Goal: Transaction & Acquisition: Book appointment/travel/reservation

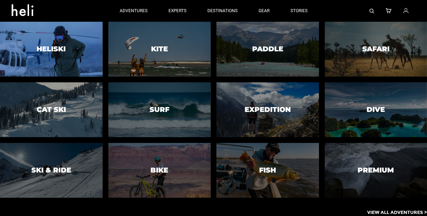
click at [84, 46] on div at bounding box center [51, 49] width 105 height 56
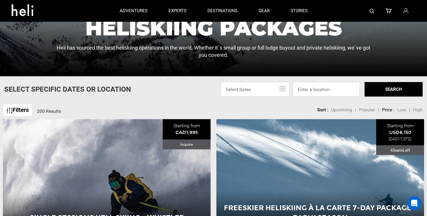
scroll to position [99, 0]
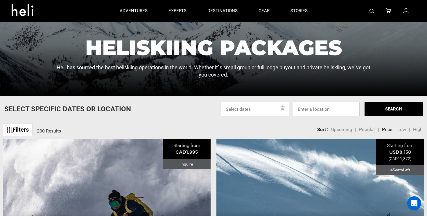
click at [306, 109] on input at bounding box center [326, 109] width 67 height 15
click at [295, 128] on div "Sort Upcoming Popular Price: Low to High Price : High to Low Sort : Upcoming | …" at bounding box center [338, 127] width 168 height 12
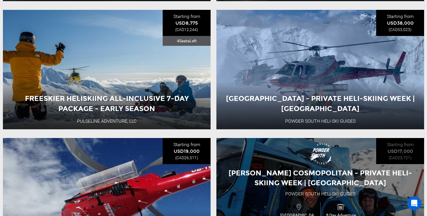
scroll to position [365, 0]
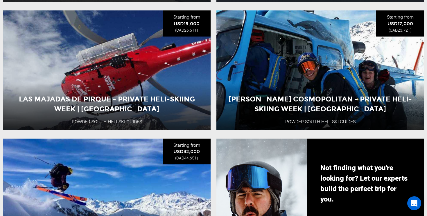
scroll to position [493, 0]
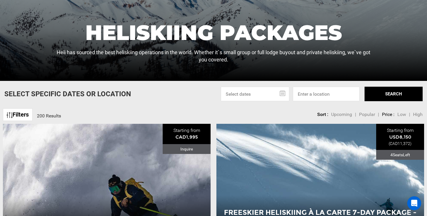
scroll to position [138, 0]
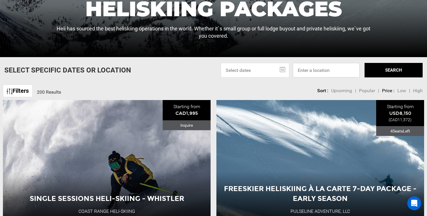
click at [315, 77] on input at bounding box center [326, 70] width 67 height 15
click at [315, 76] on input at bounding box center [326, 70] width 67 height 15
click at [289, 89] on div "Sort Upcoming Popular Price: Low to High Price : High to Low Sort : Upcoming | …" at bounding box center [338, 88] width 168 height 12
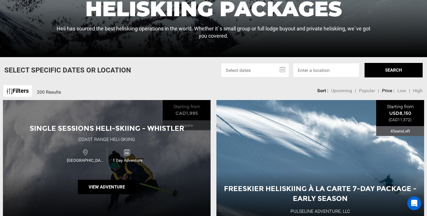
click at [28, 101] on div "Single Sessions Heli-Skiing - Whistler Coast Range Heli-Skiing [GEOGRAPHIC_DATA…" at bounding box center [107, 160] width 208 height 120
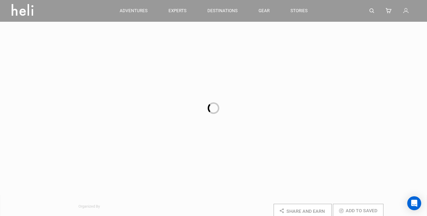
click at [28, 96] on div at bounding box center [213, 108] width 427 height 216
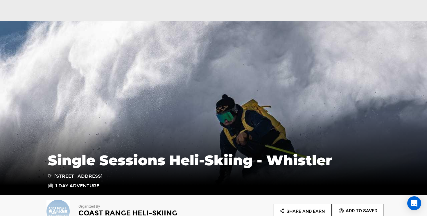
scroll to position [172, 0]
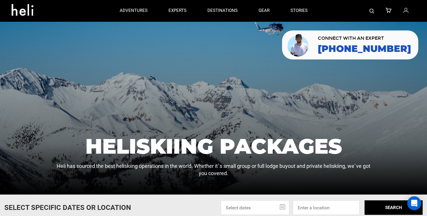
click at [10, 85] on div at bounding box center [213, 108] width 427 height 173
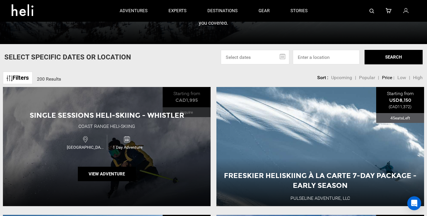
scroll to position [122, 0]
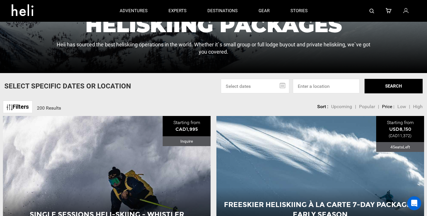
click at [15, 108] on link "Filters" at bounding box center [18, 107] width 30 height 12
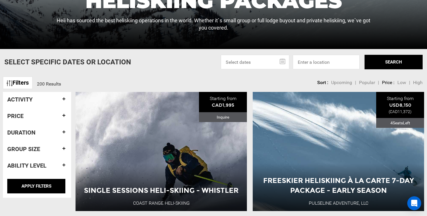
scroll to position [147, 0]
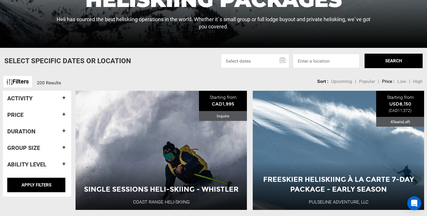
click at [32, 98] on h4 "Activity" at bounding box center [37, 98] width 60 height 6
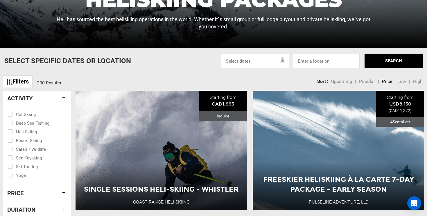
click at [20, 133] on input "checkbox" at bounding box center [33, 131] width 51 height 9
checkbox input "true"
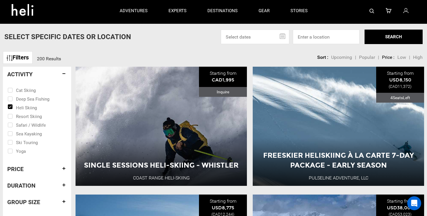
scroll to position [207, 0]
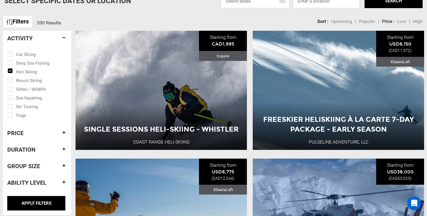
click at [37, 138] on div "Price" at bounding box center [37, 133] width 60 height 15
click at [38, 133] on h4 "Price" at bounding box center [37, 133] width 60 height 6
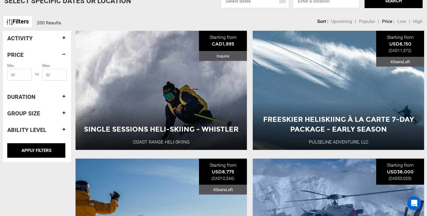
click at [60, 50] on div "Price" at bounding box center [37, 54] width 60 height 15
click at [51, 145] on input "APPLY FILTERS" at bounding box center [36, 150] width 58 height 15
